Goal: Use online tool/utility: Utilize a website feature to perform a specific function

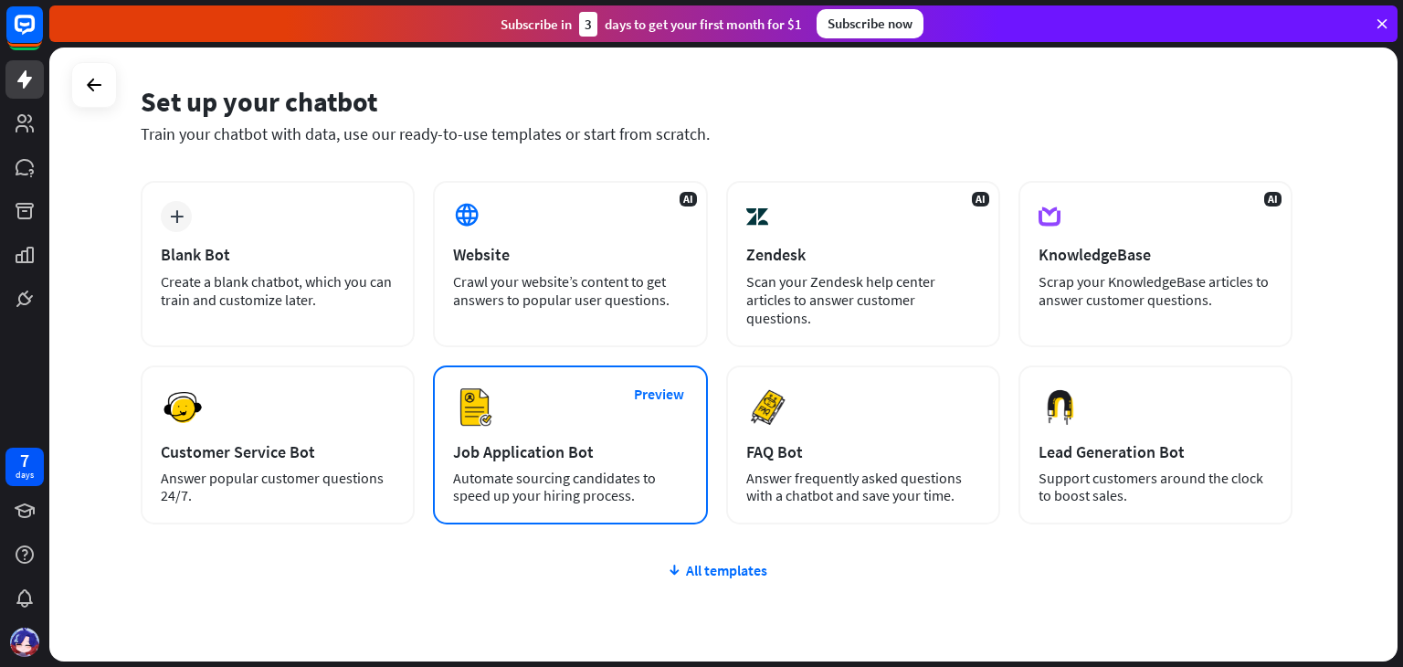
scroll to position [91, 0]
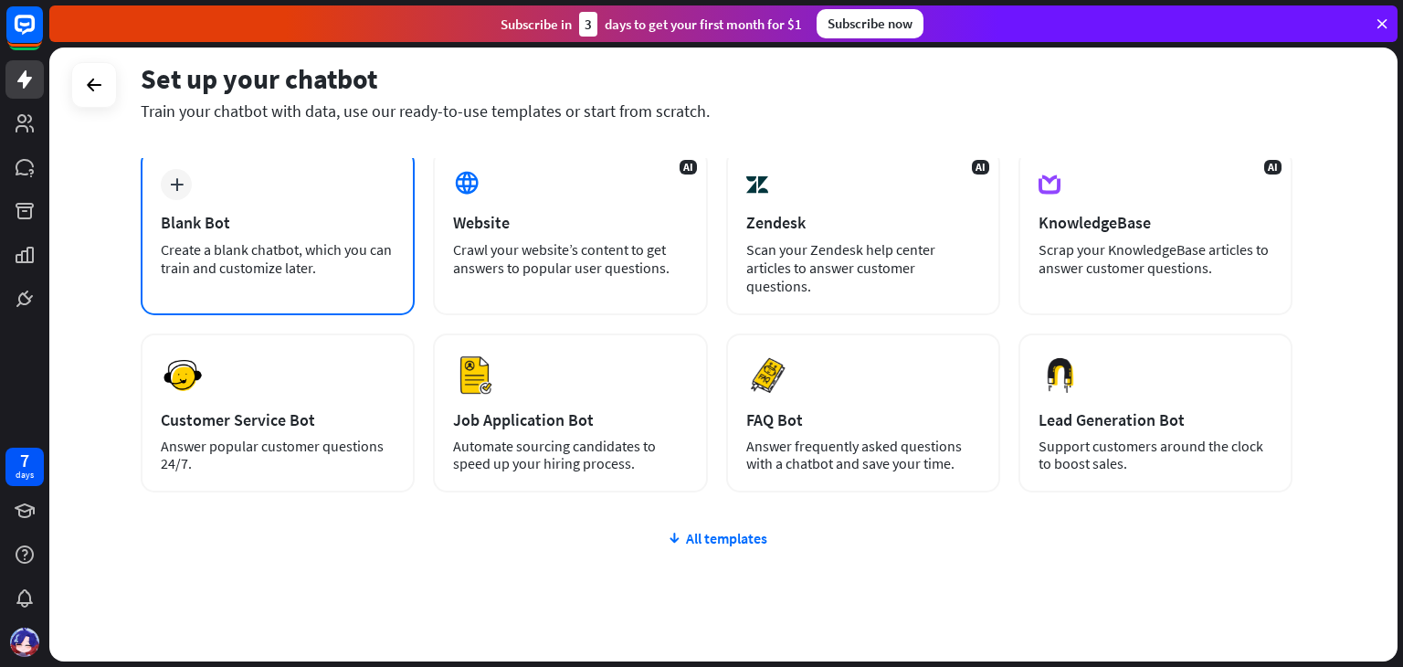
click at [355, 253] on div "Create a blank chatbot, which you can train and customize later." at bounding box center [278, 258] width 234 height 37
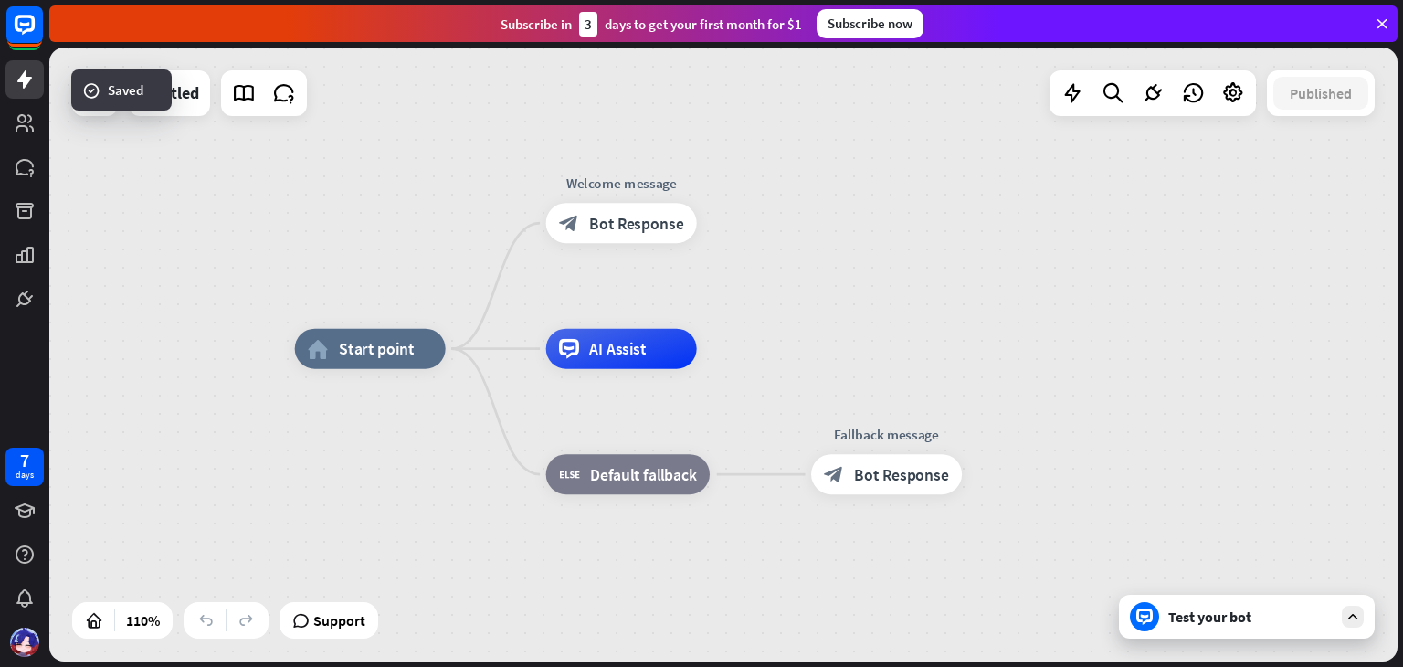
click at [1205, 630] on div "Test your bot" at bounding box center [1247, 617] width 256 height 44
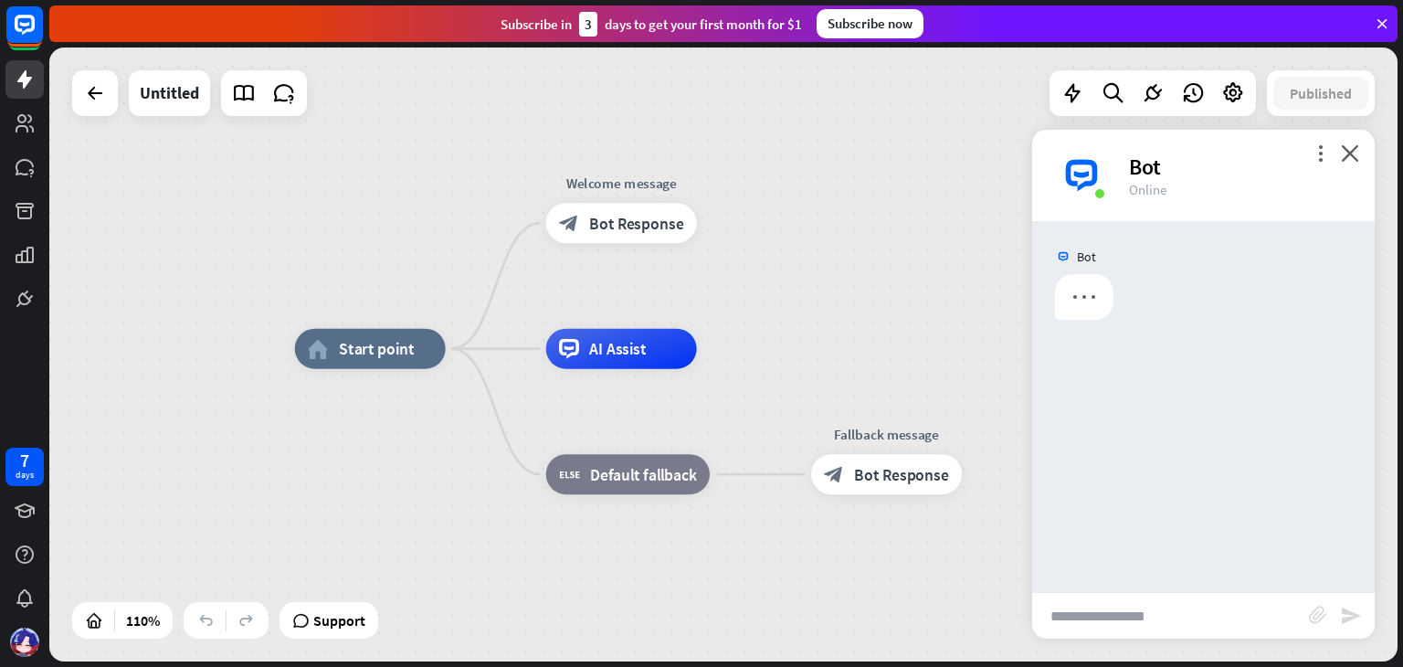
click at [1186, 618] on input "text" at bounding box center [1170, 616] width 277 height 46
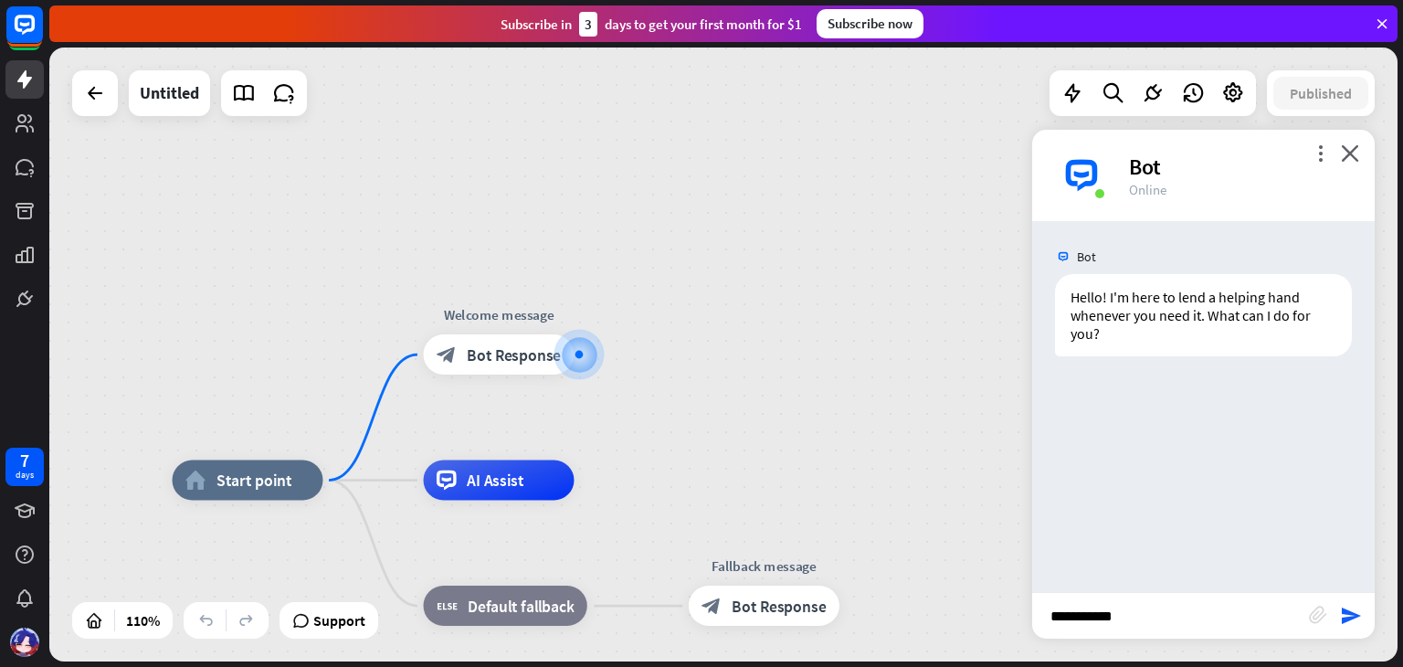
paste input "**********"
type input "**********"
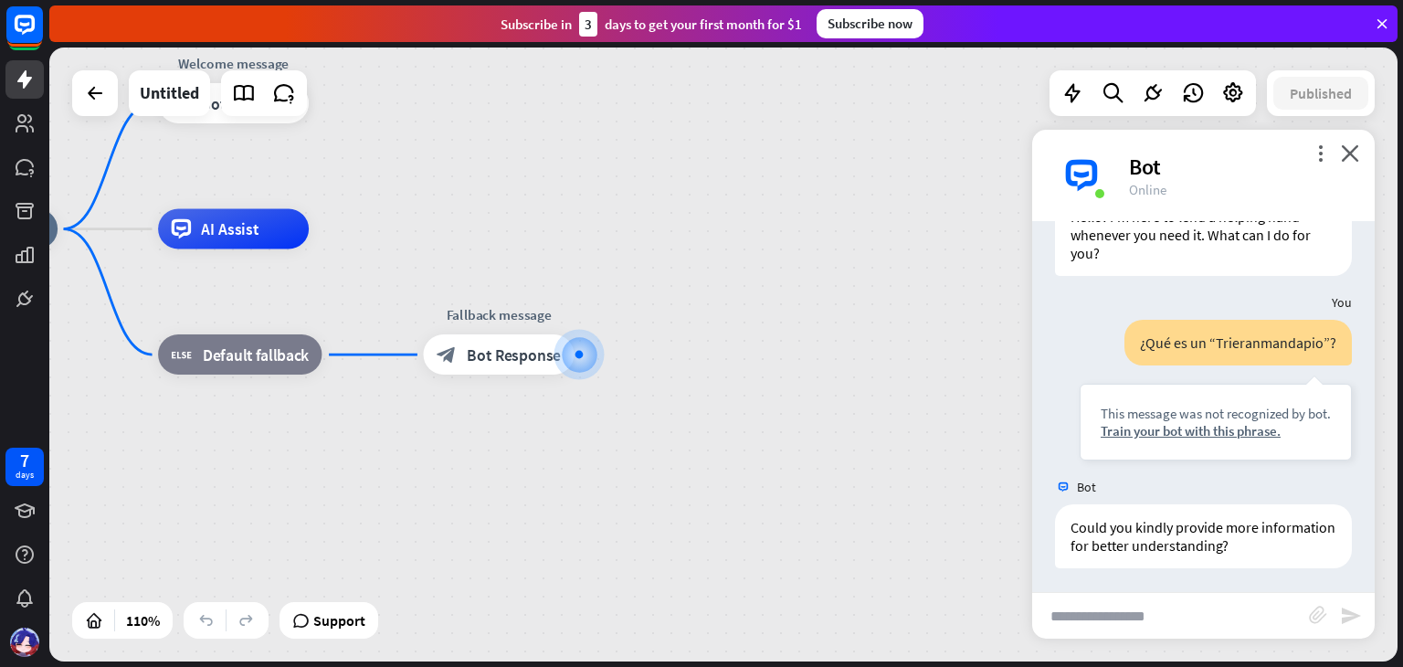
scroll to position [84, 0]
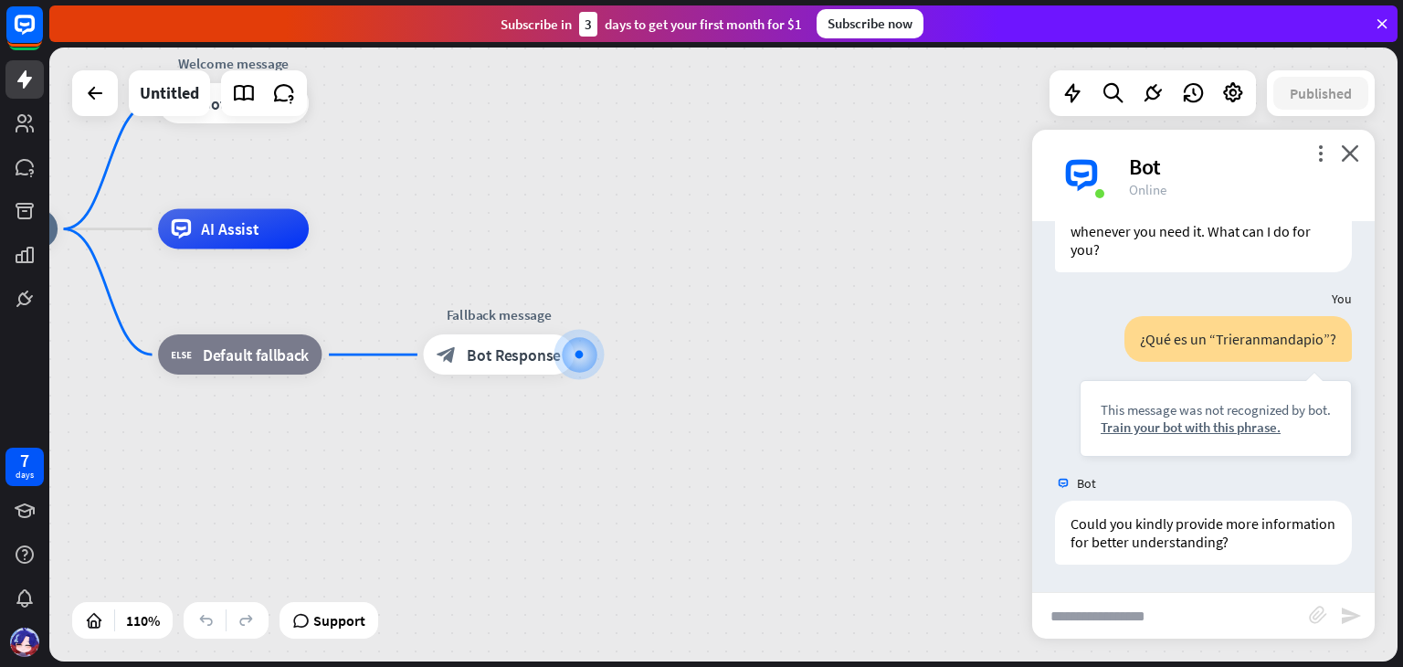
click at [1189, 613] on input "text" at bounding box center [1170, 616] width 277 height 46
paste input "**********"
type input "**********"
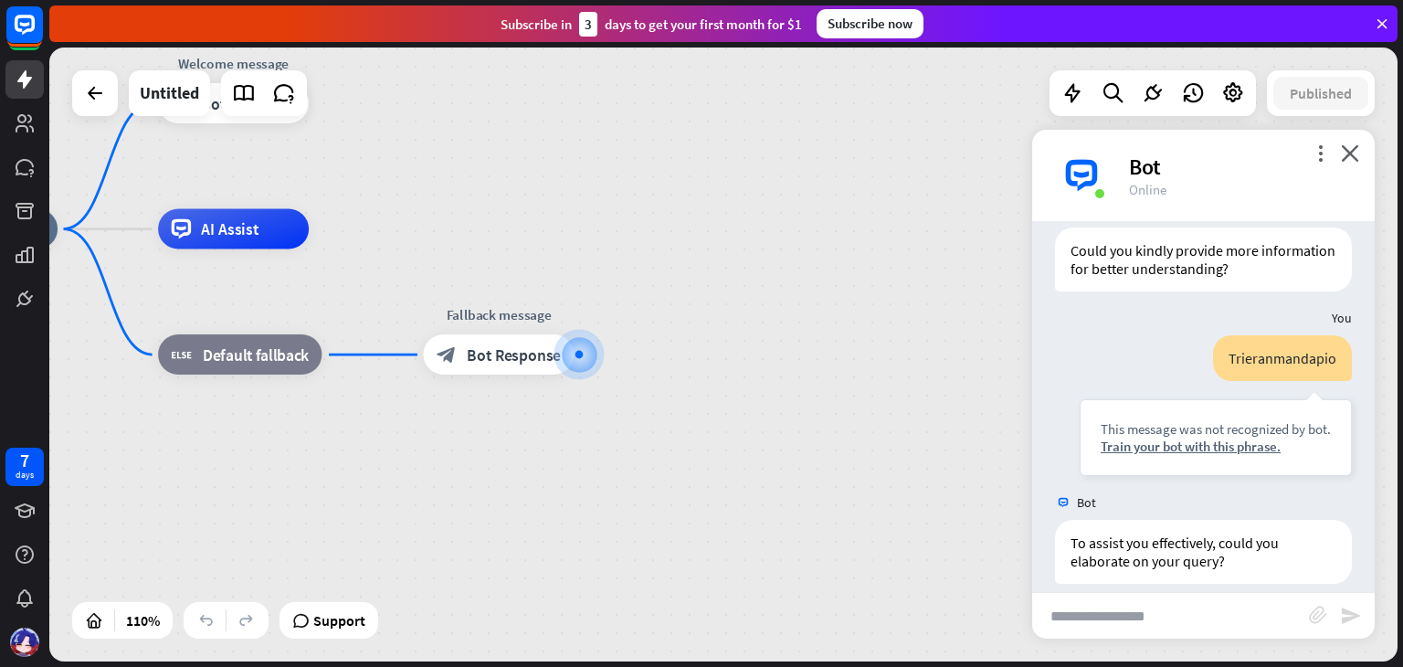
scroll to position [375, 0]
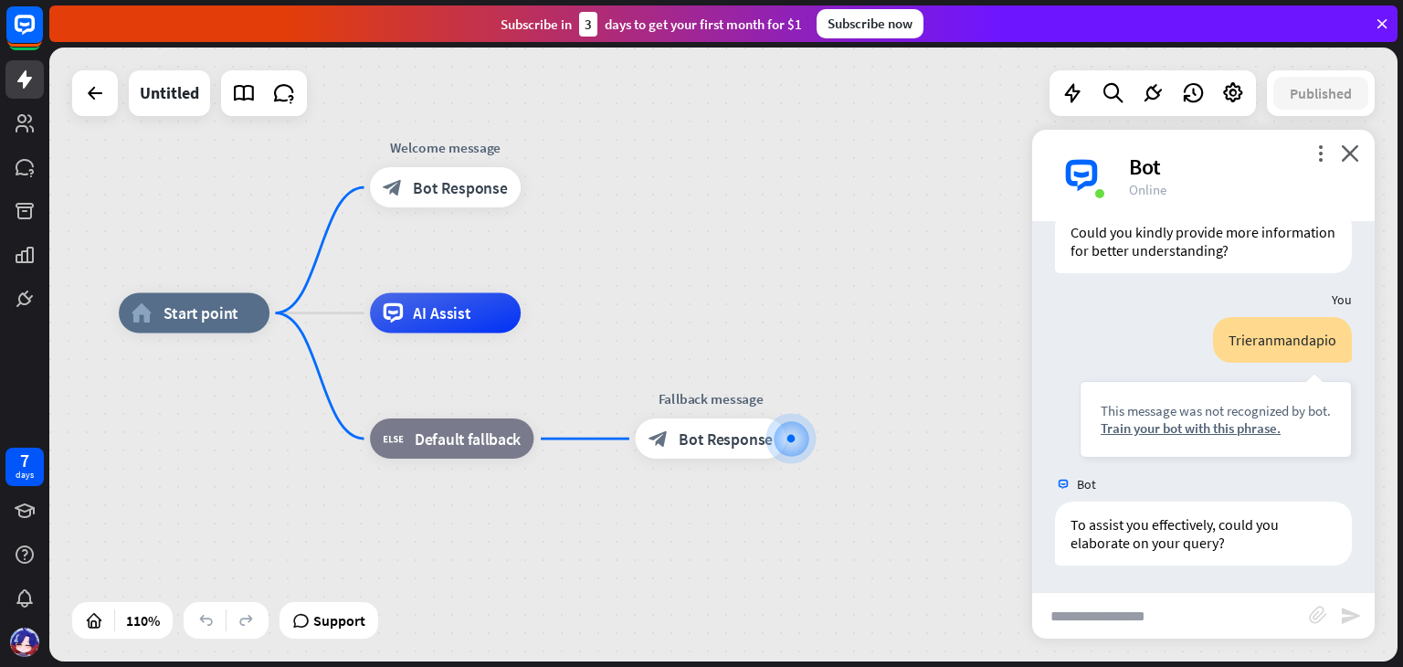
drag, startPoint x: 585, startPoint y: 545, endPoint x: 788, endPoint y: 630, distance: 220.7
click at [789, 632] on div "home_2 Start point Welcome message block_bot_response Bot Response AI Assist bl…" at bounding box center [861, 650] width 1484 height 675
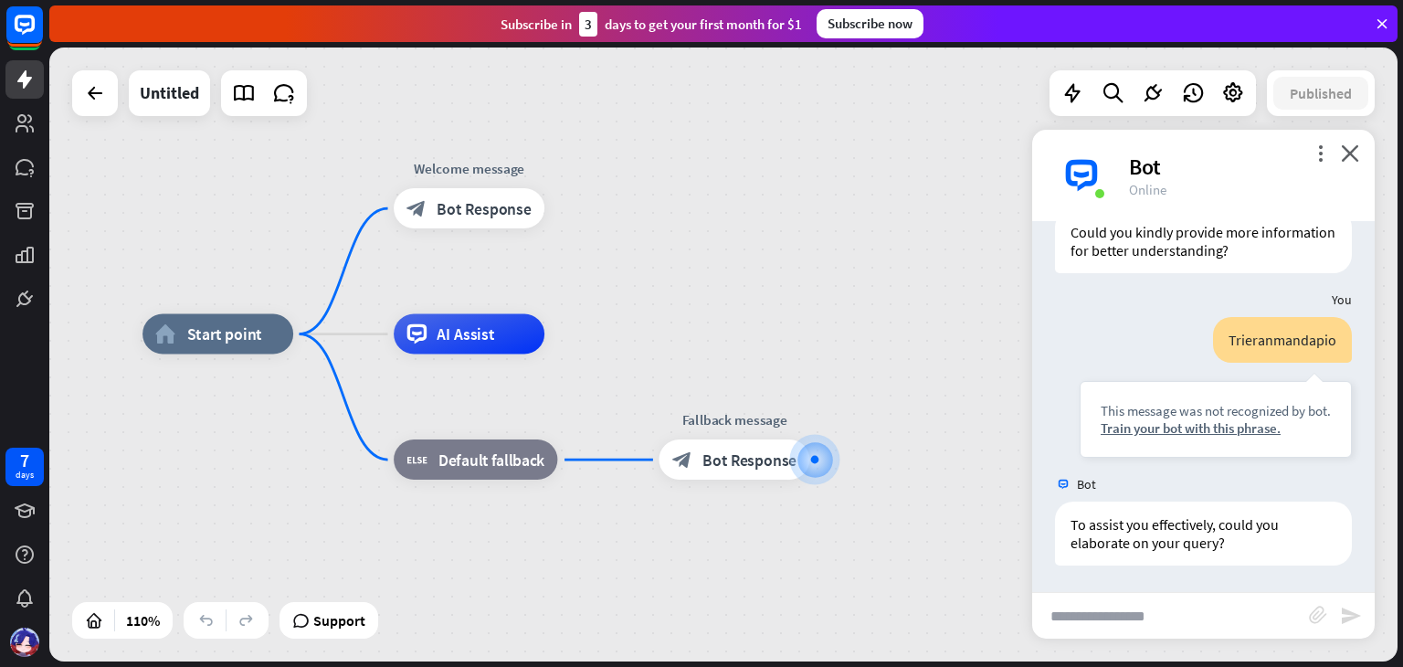
drag, startPoint x: 599, startPoint y: 549, endPoint x: 612, endPoint y: 566, distance: 21.6
click at [612, 566] on div "home_2 Start point Welcome message block_bot_response Bot Response AI Assist bl…" at bounding box center [885, 671] width 1484 height 675
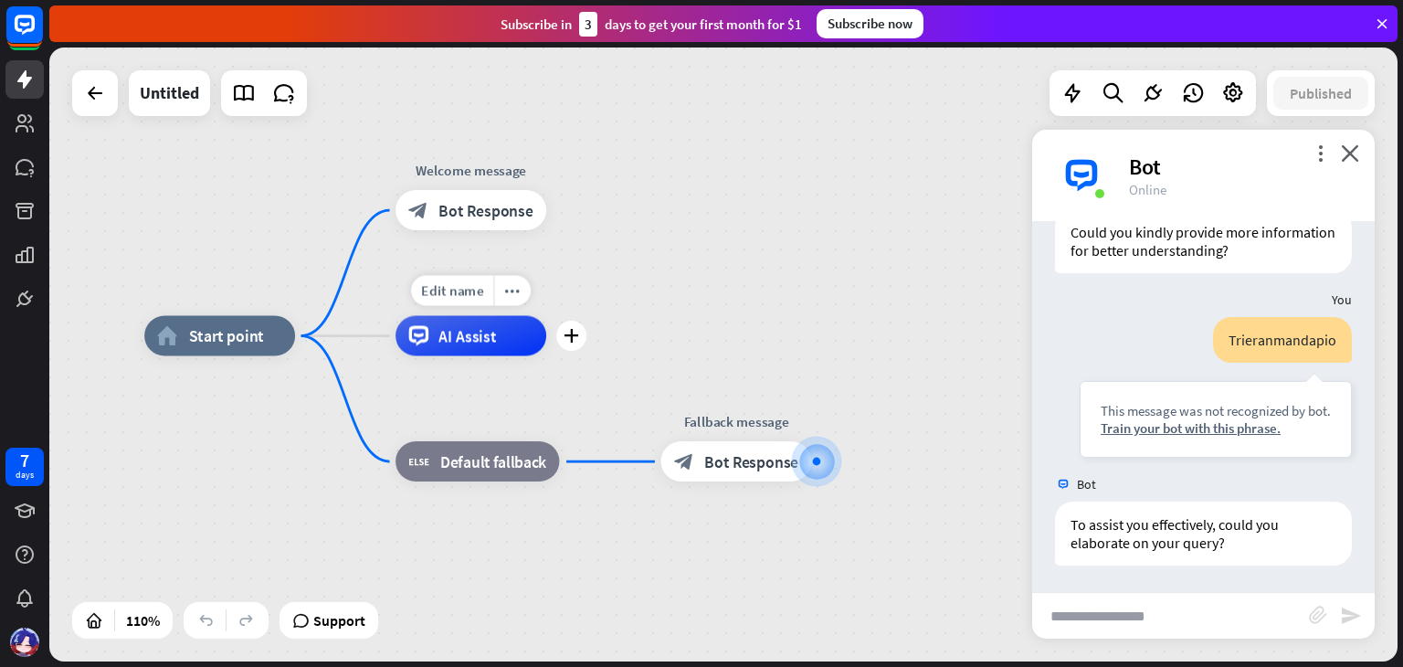
click at [486, 340] on span "AI Assist" at bounding box center [467, 336] width 58 height 20
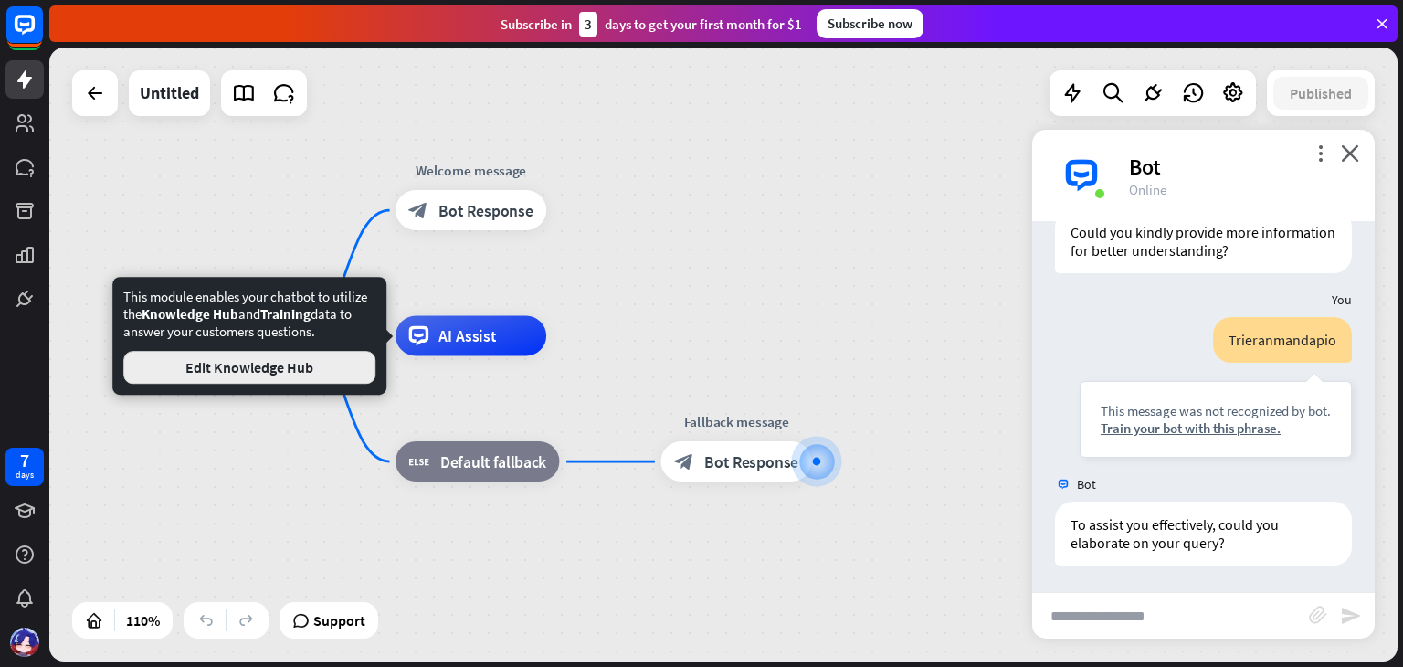
click at [319, 374] on button "Edit Knowledge Hub" at bounding box center [249, 367] width 252 height 33
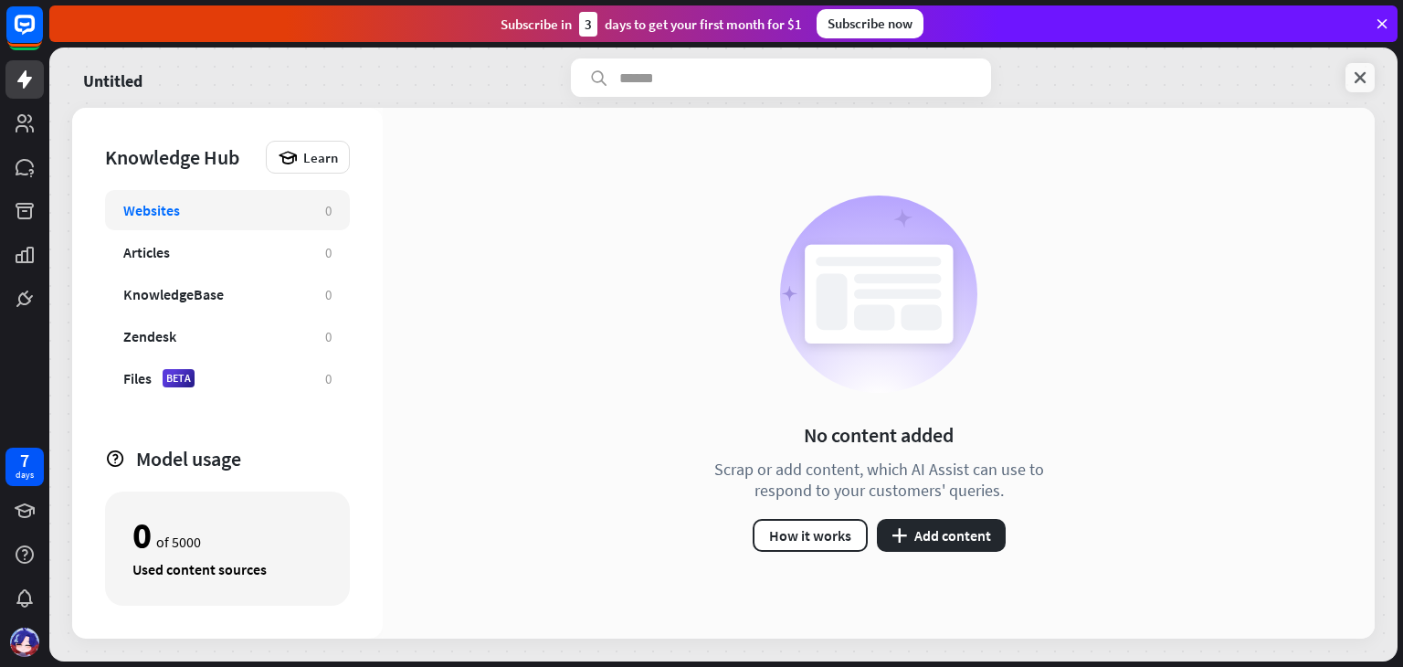
click at [1357, 78] on icon at bounding box center [1360, 78] width 18 height 18
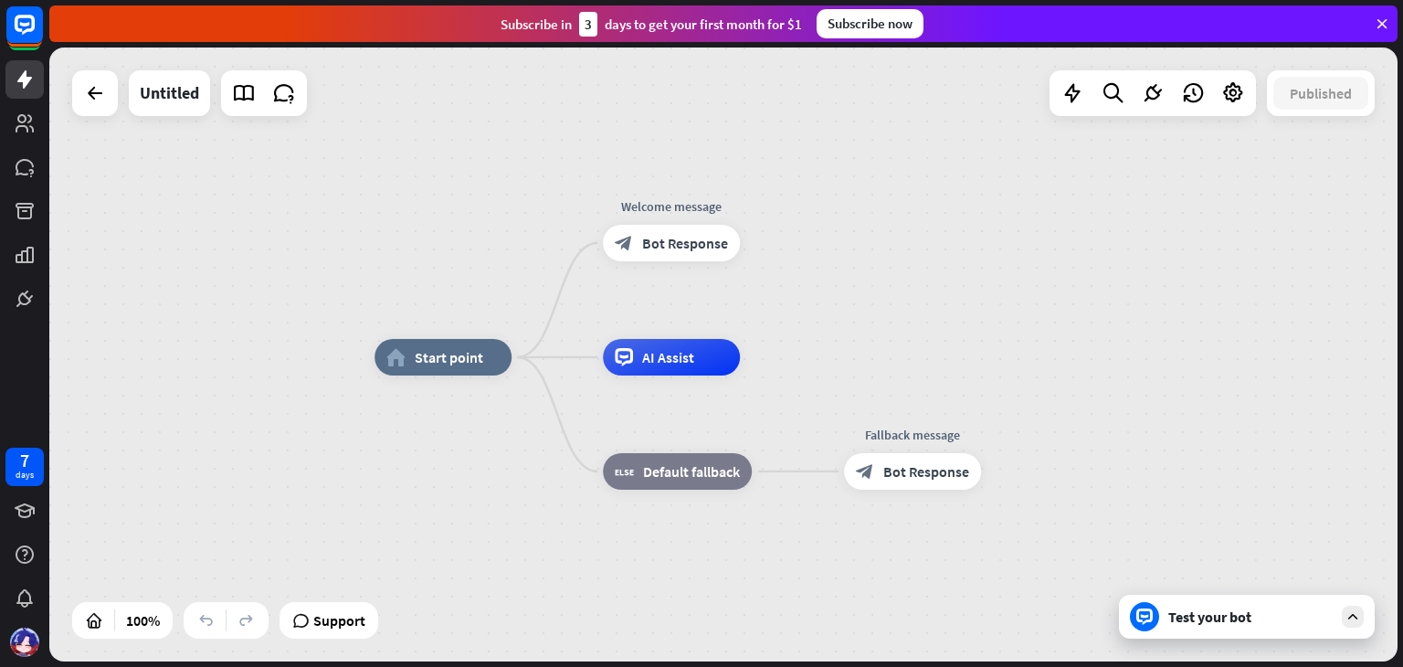
drag, startPoint x: 862, startPoint y: 313, endPoint x: 922, endPoint y: 316, distance: 59.4
click at [922, 316] on div "home_2 Start point Welcome message block_bot_response Bot Response AI Assist bl…" at bounding box center [723, 355] width 1348 height 614
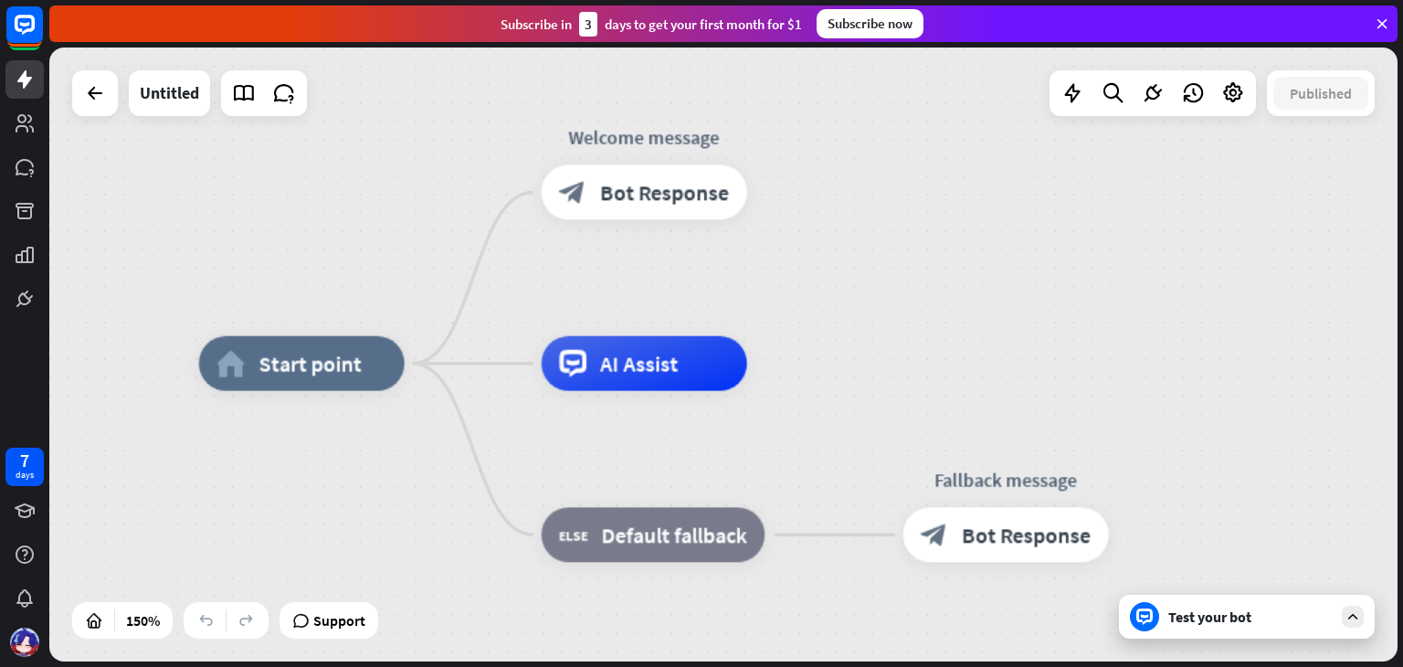
click at [1236, 618] on div "Test your bot" at bounding box center [1250, 616] width 164 height 18
